Goal: Information Seeking & Learning: Understand process/instructions

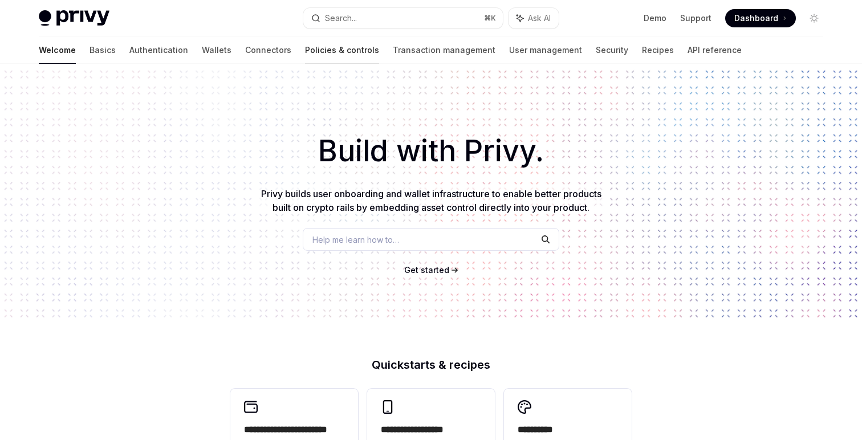
click at [305, 50] on link "Policies & controls" at bounding box center [342, 49] width 74 height 27
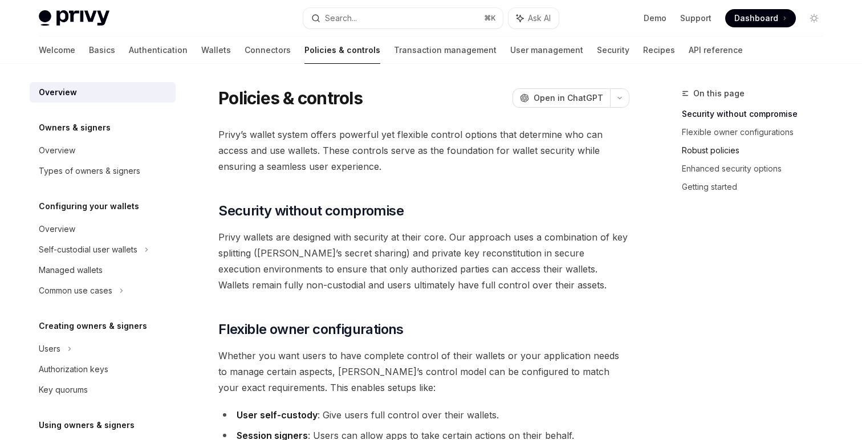
click at [721, 158] on link "Robust policies" at bounding box center [757, 150] width 150 height 18
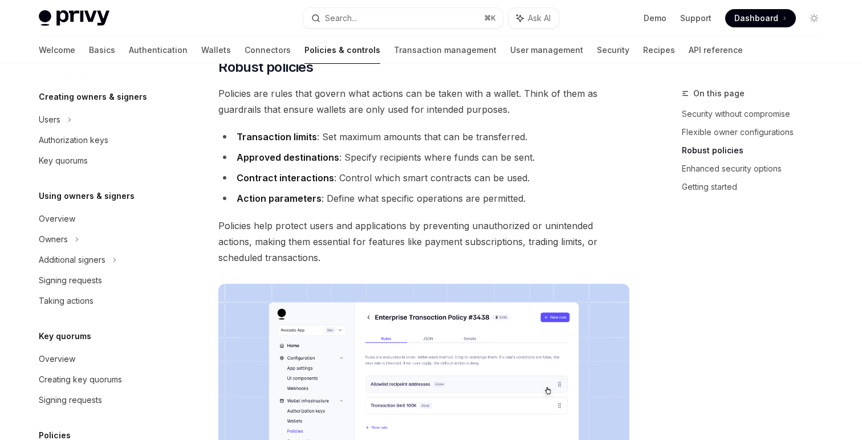
scroll to position [476, 0]
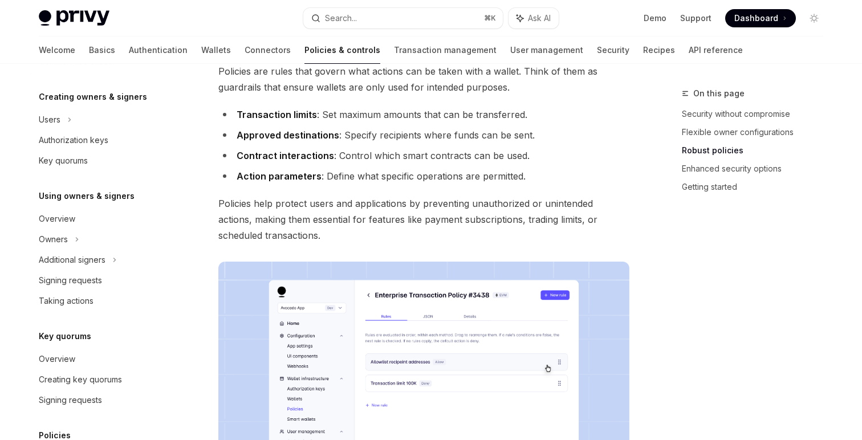
click at [451, 135] on li "Approved destinations : Specify recipients where funds can be sent." at bounding box center [423, 135] width 411 height 16
click at [468, 153] on li "Contract interactions : Control which smart contracts can be used." at bounding box center [423, 156] width 411 height 16
click at [727, 174] on link "Enhanced security options" at bounding box center [757, 169] width 150 height 18
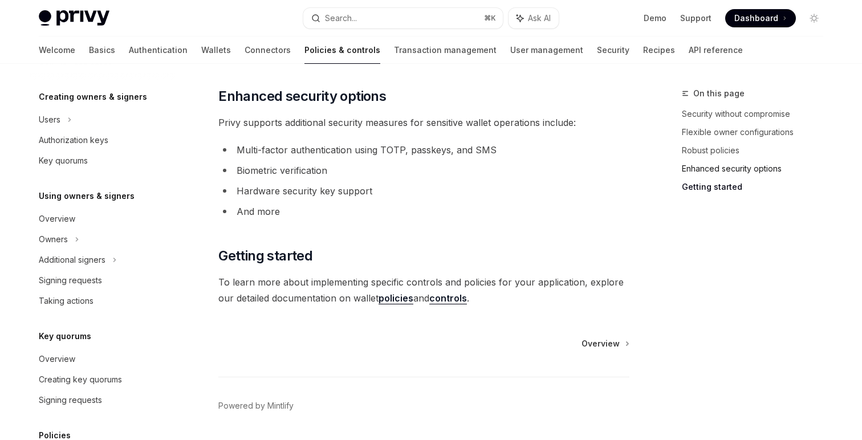
scroll to position [972, 0]
click at [398, 300] on link "policies" at bounding box center [395, 298] width 35 height 12
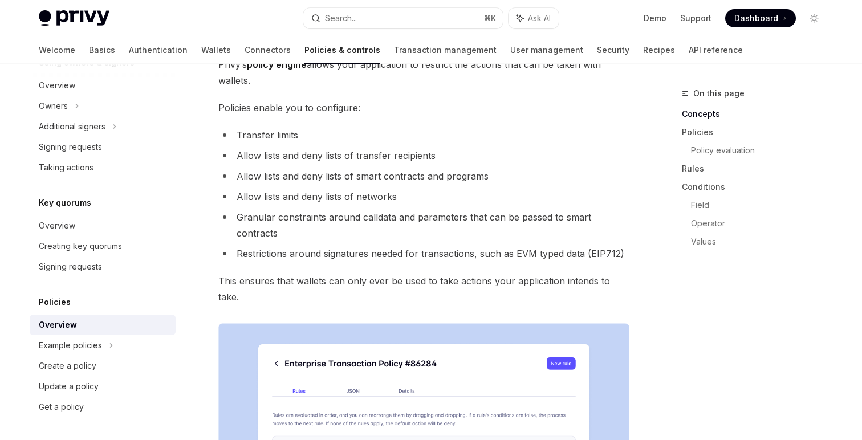
scroll to position [110, 0]
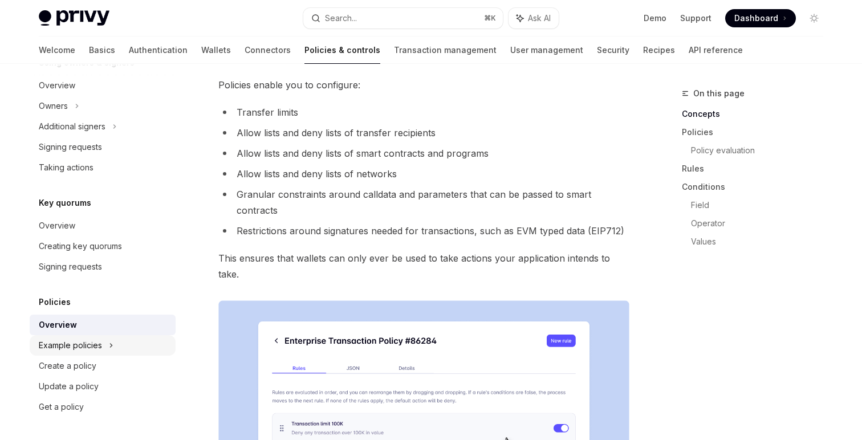
type textarea "*"
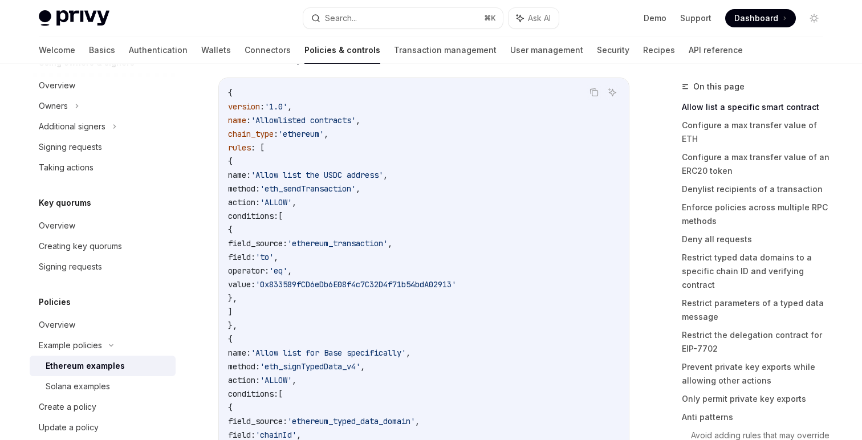
scroll to position [173, 0]
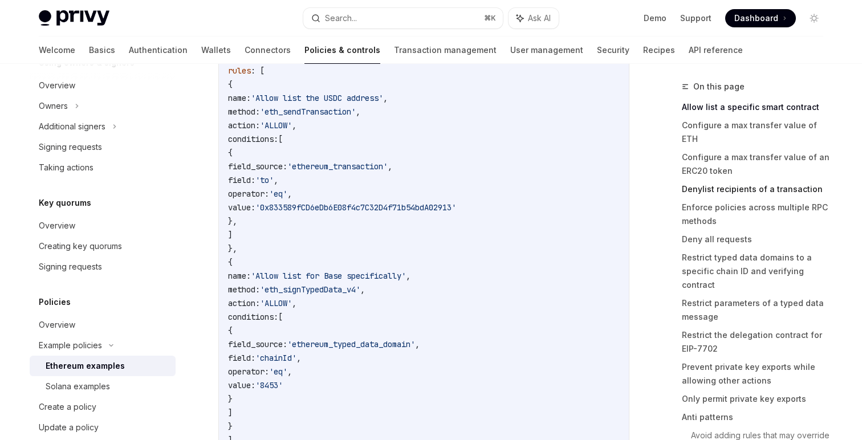
click at [702, 180] on link "Denylist recipients of a transaction" at bounding box center [757, 189] width 150 height 18
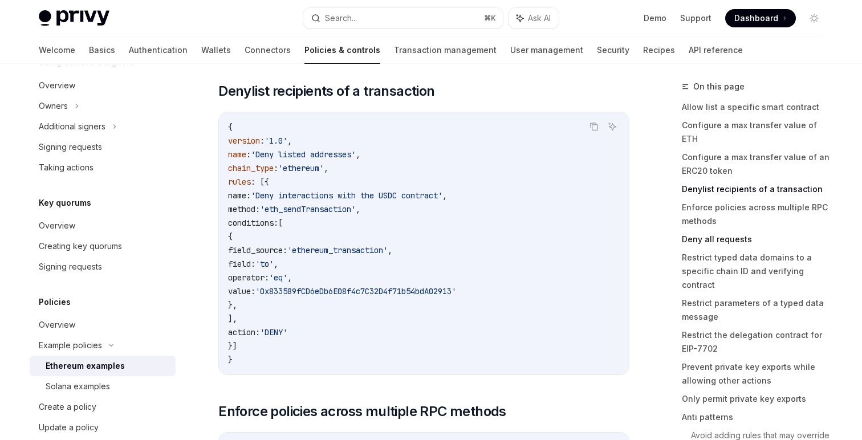
click at [695, 230] on link "Deny all requests" at bounding box center [757, 239] width 150 height 18
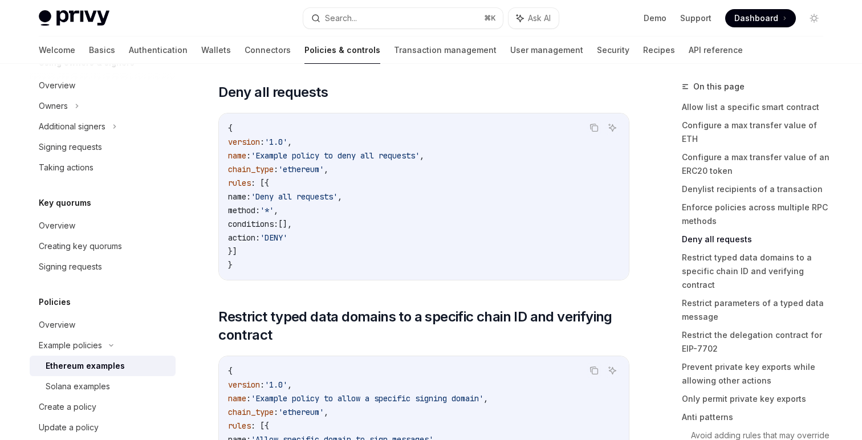
scroll to position [2634, 0]
